Goal: Task Accomplishment & Management: Manage account settings

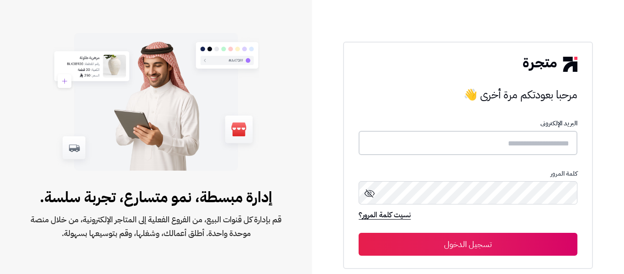
click at [544, 142] on input "text" at bounding box center [467, 143] width 218 height 24
type input "*****"
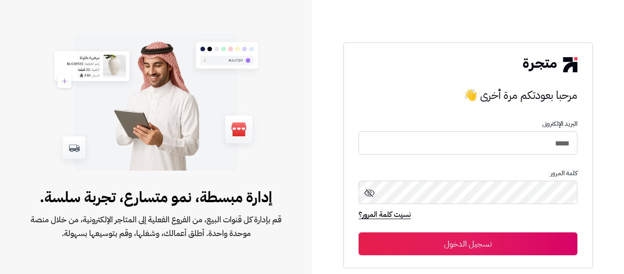
click at [483, 246] on button "تسجيل الدخول" at bounding box center [467, 243] width 218 height 23
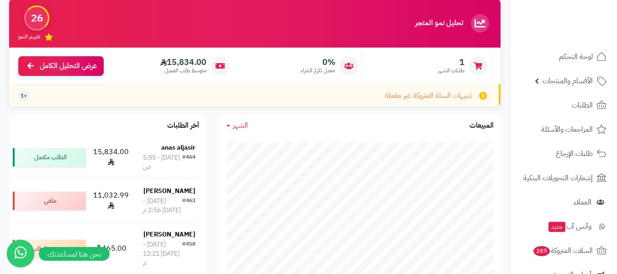
scroll to position [77, 0]
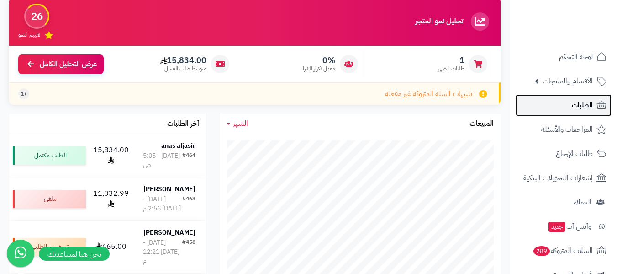
click at [571, 105] on link "الطلبات" at bounding box center [564, 105] width 96 height 22
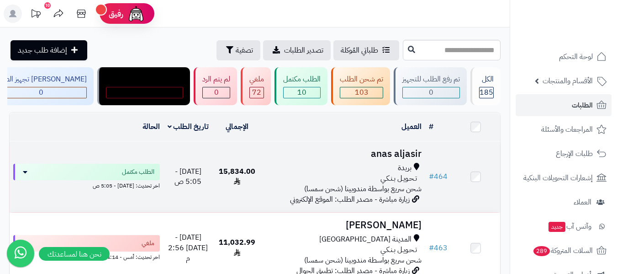
click at [362, 160] on td "anas aljasir بريدة تـحـويـل بـنـكـي شحن سريع بواسطة مندوبينا (شحن سمسا) زيارة م…" at bounding box center [343, 176] width 163 height 71
click at [374, 190] on span "شحن سريع بواسطة مندوبينا (شحن سمسا)" at bounding box center [362, 188] width 117 height 11
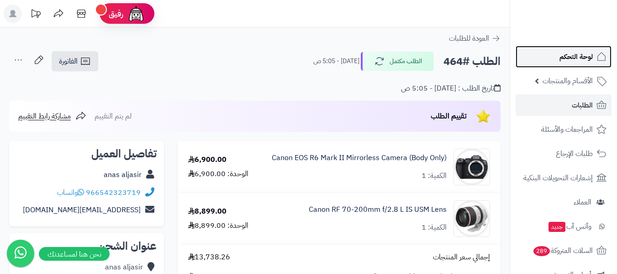
click at [553, 54] on link "لوحة التحكم" at bounding box center [564, 57] width 96 height 22
